Goal: Navigation & Orientation: Find specific page/section

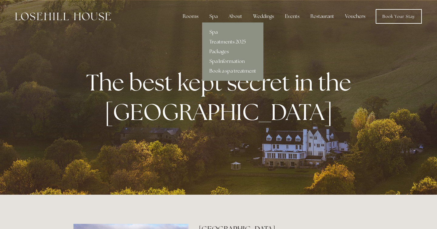
click at [219, 69] on link "Book a spa treatment" at bounding box center [232, 71] width 61 height 10
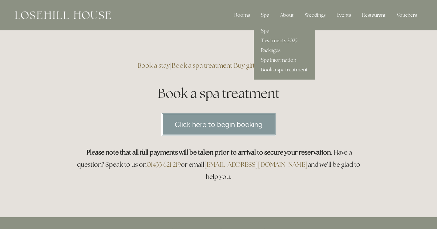
click at [267, 14] on div "Spa" at bounding box center [265, 15] width 18 height 12
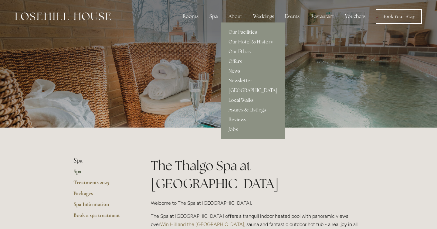
click at [247, 41] on link "Our Hotel & History" at bounding box center [252, 42] width 63 height 10
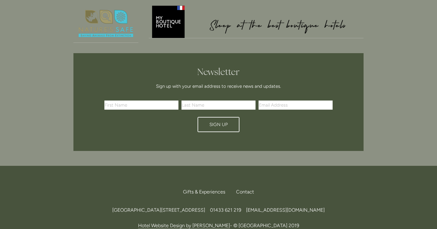
scroll to position [794, 0]
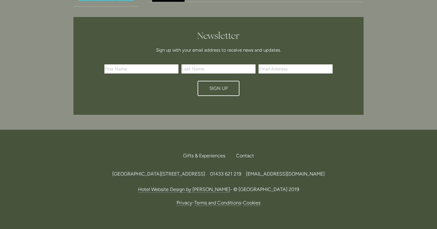
drag, startPoint x: 221, startPoint y: 140, endPoint x: 203, endPoint y: 140, distance: 17.9
click at [203, 171] on span "[GEOGRAPHIC_DATA][STREET_ADDRESS]" at bounding box center [158, 174] width 93 height 6
copy span "S33 6AF"
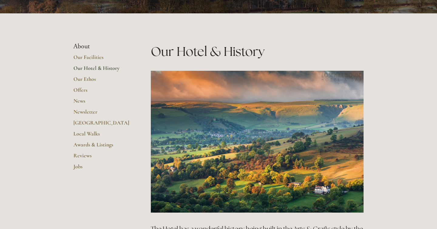
scroll to position [0, 0]
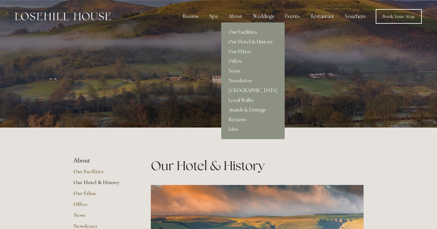
click at [238, 32] on link "Our Facilities" at bounding box center [252, 32] width 63 height 10
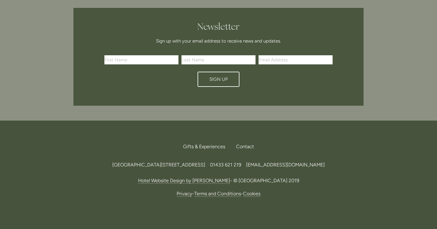
scroll to position [1578, 0]
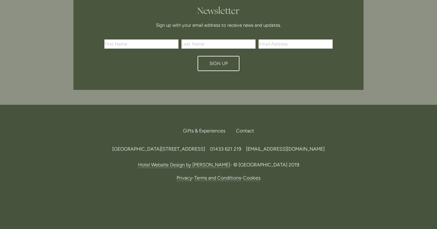
click at [314, 146] on span "[EMAIL_ADDRESS][DOMAIN_NAME]" at bounding box center [285, 149] width 79 height 6
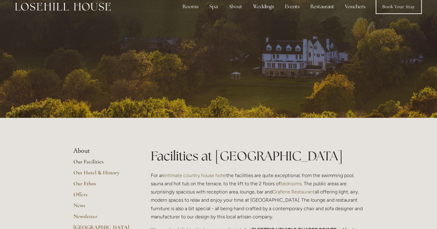
scroll to position [0, 0]
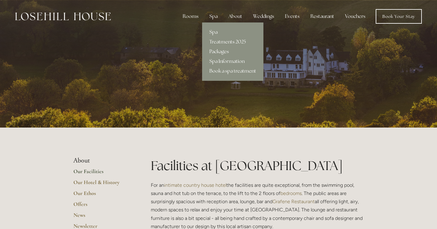
click at [223, 52] on link "Packages" at bounding box center [232, 52] width 61 height 10
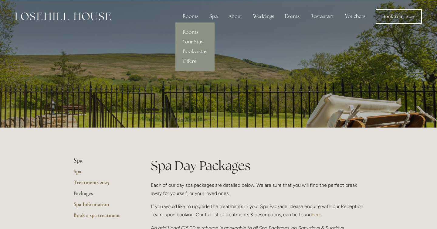
click at [195, 49] on link "Book a stay" at bounding box center [194, 52] width 39 height 10
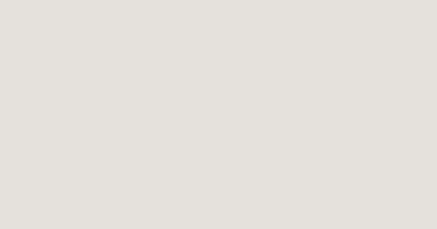
scroll to position [0, 0]
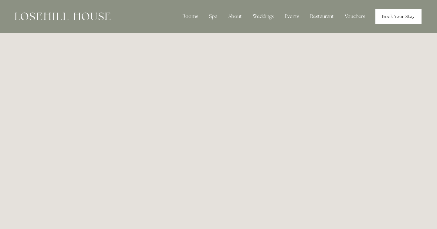
click at [389, 18] on link "Book Your Stay" at bounding box center [398, 16] width 46 height 15
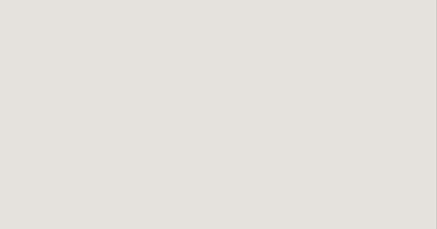
scroll to position [379, 0]
